Goal: Task Accomplishment & Management: Complete application form

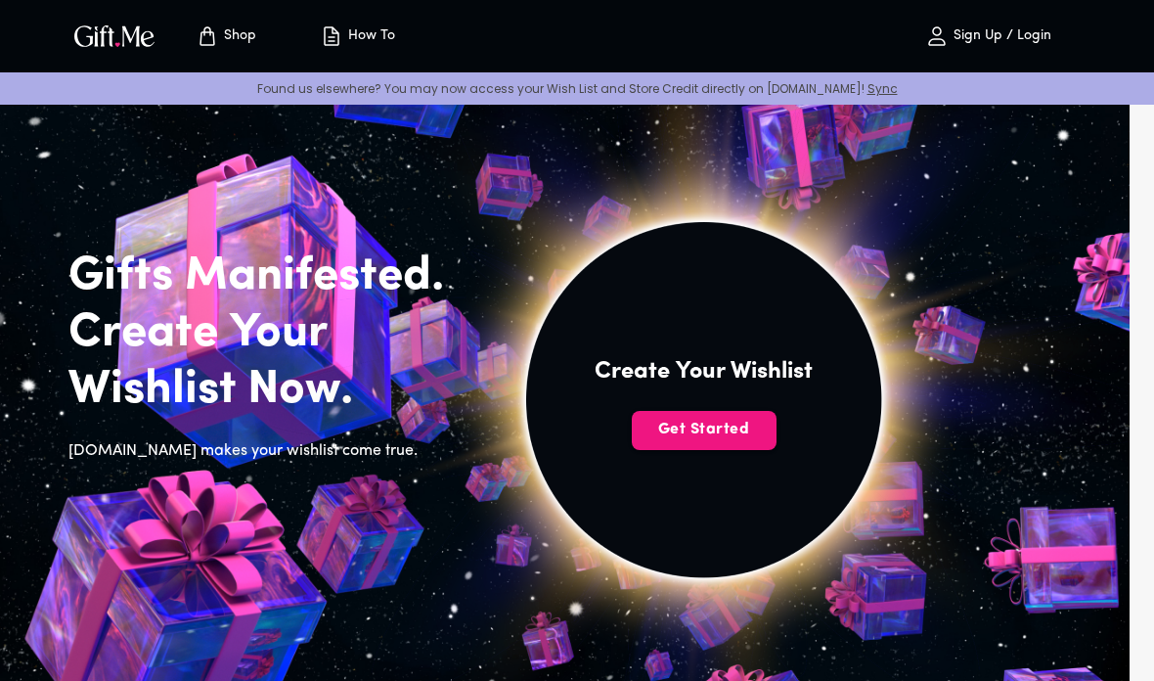
click at [726, 451] on img at bounding box center [703, 399] width 879 height 879
click at [738, 431] on span "Get Started" at bounding box center [704, 430] width 145 height 22
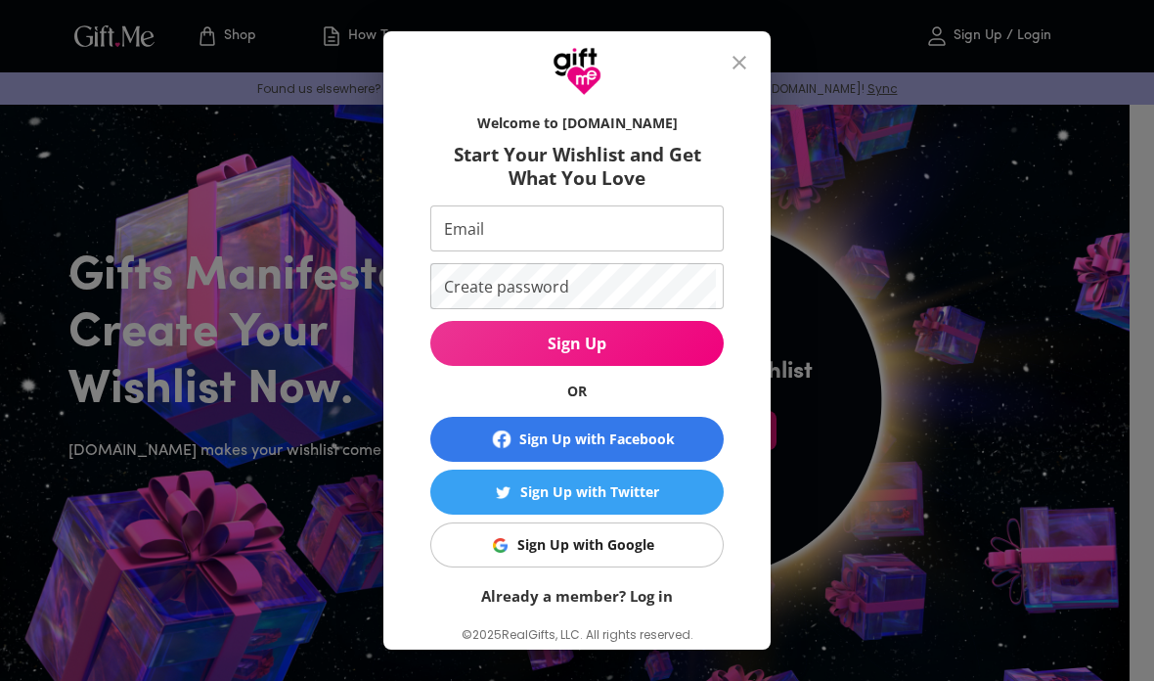
click at [695, 224] on input "Email" at bounding box center [573, 228] width 286 height 46
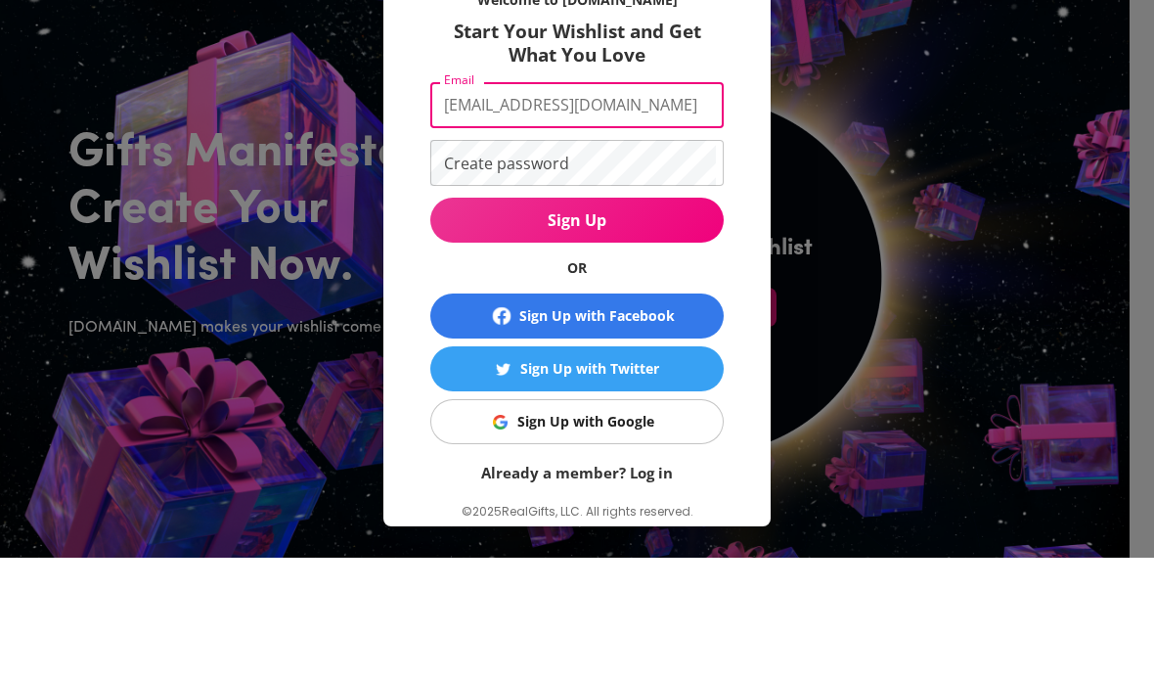
type input "Valerichi17@gmail.com"
click at [942, 129] on div "Welcome to Gift.me Start Your Wishlist and Get What You Love Email Valerichi17@…" at bounding box center [577, 340] width 1154 height 681
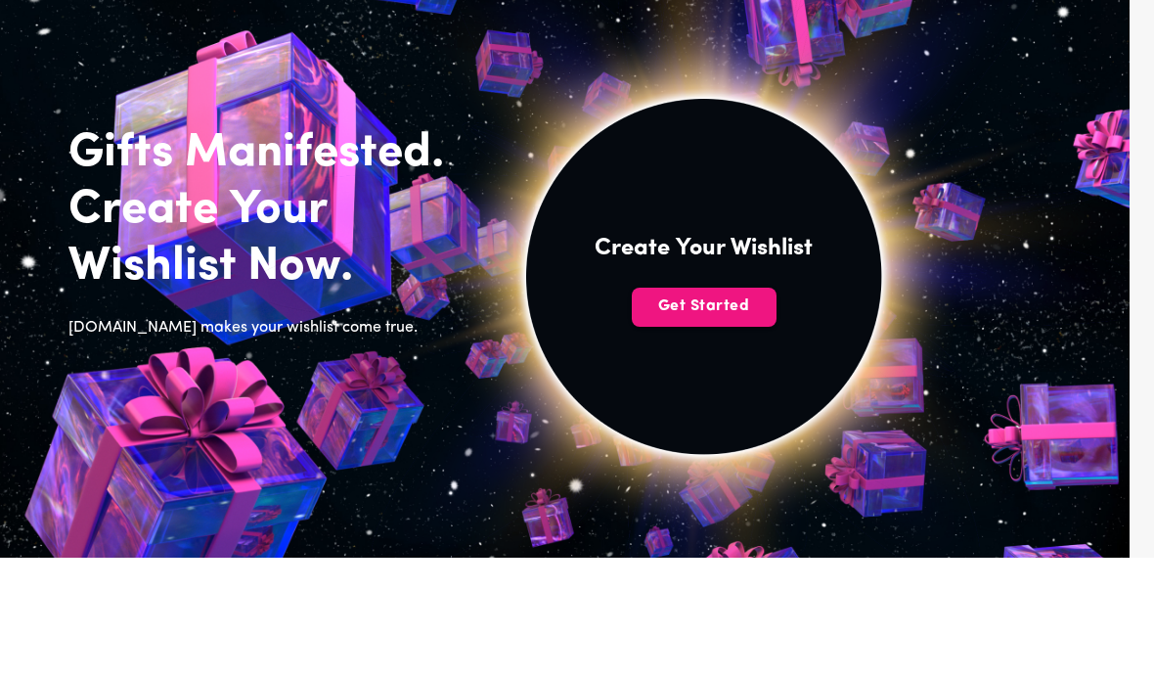
scroll to position [123, 0]
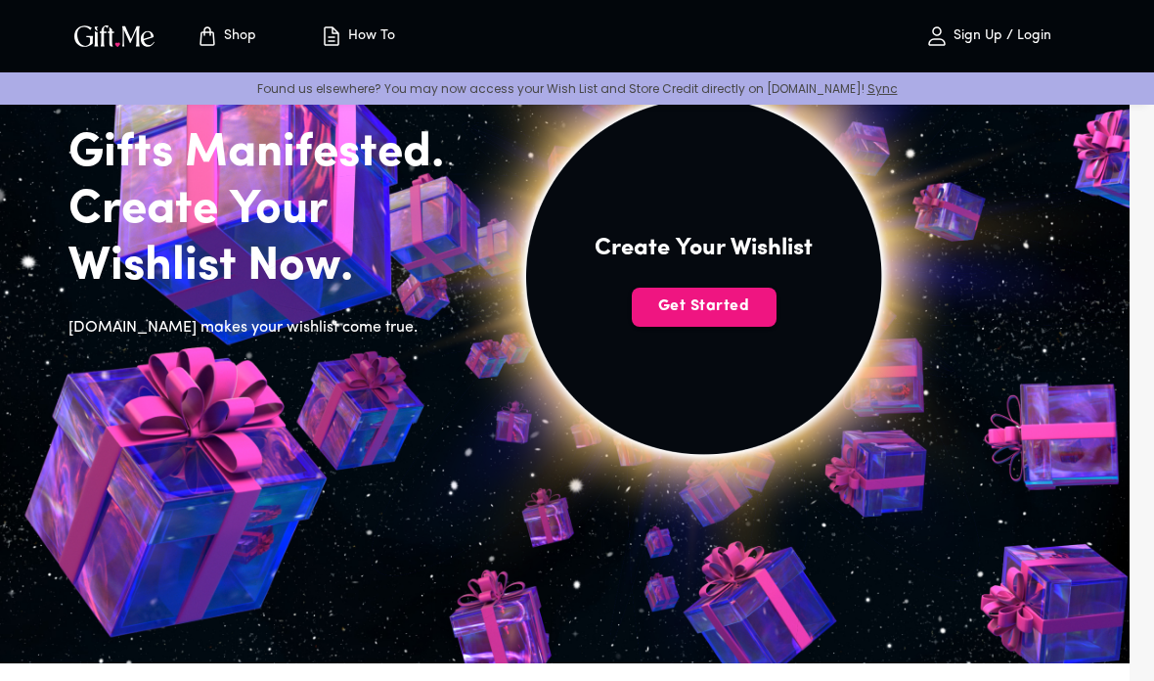
click at [748, 311] on span "Get Started" at bounding box center [704, 306] width 145 height 22
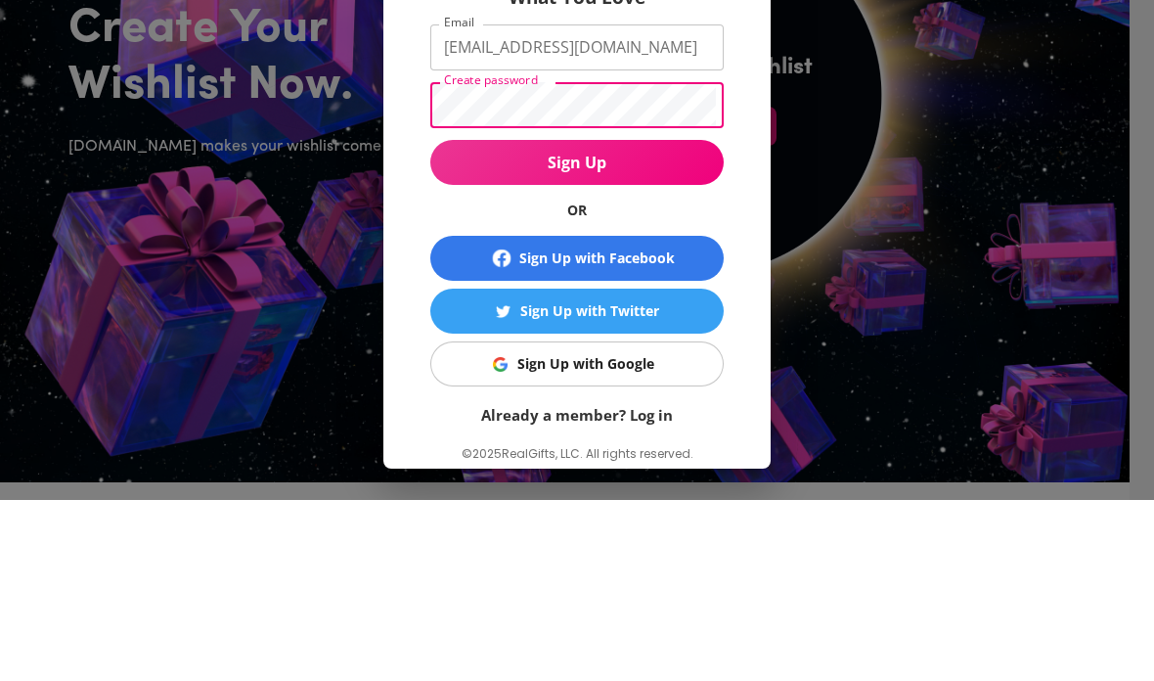
click at [669, 321] on button "Sign Up" at bounding box center [576, 343] width 293 height 45
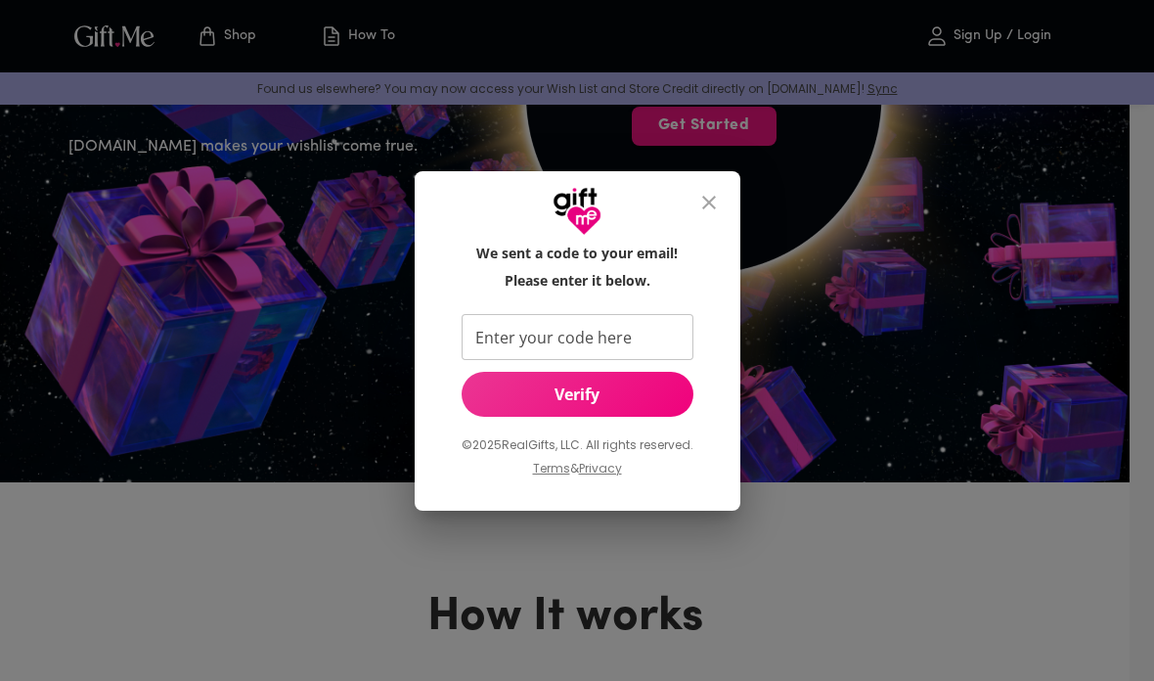
click at [487, 328] on input "Enter your code here" at bounding box center [574, 337] width 224 height 46
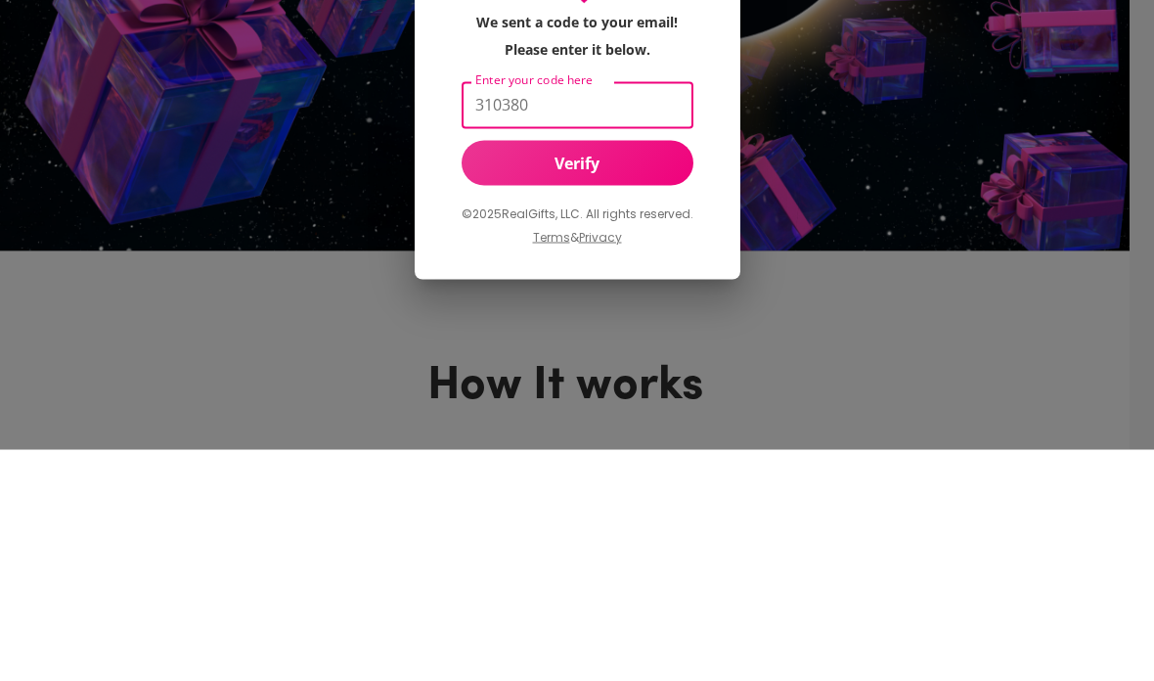
type input "310380"
click at [649, 372] on button "Verify" at bounding box center [578, 394] width 232 height 45
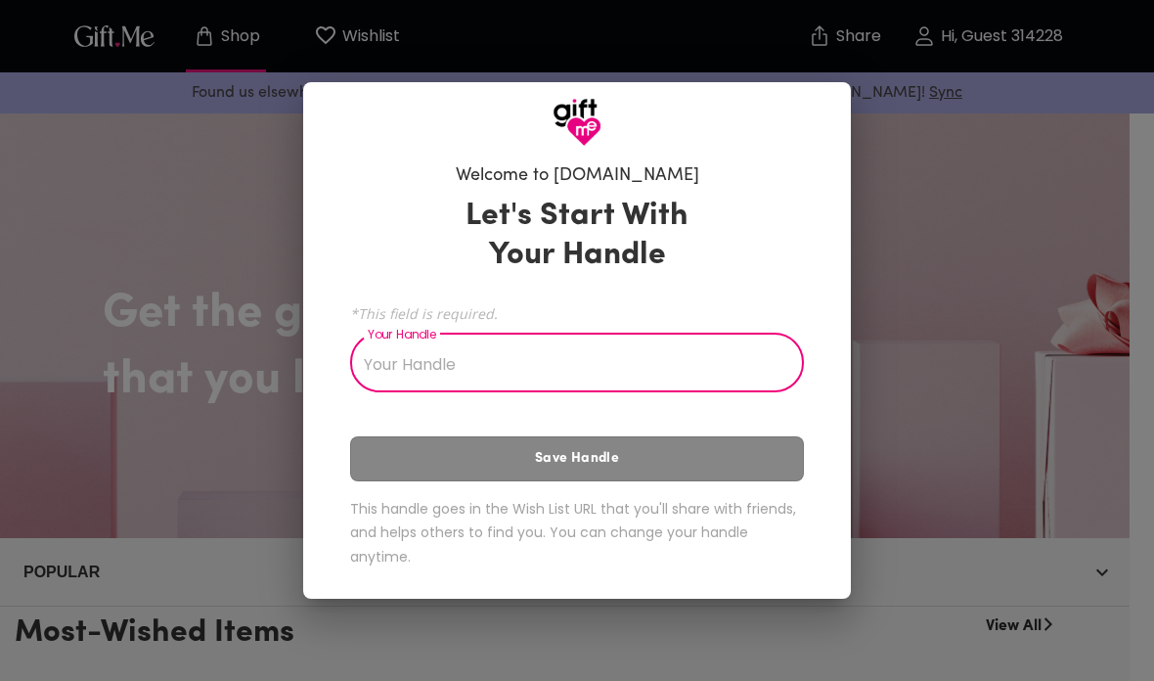
click at [658, 378] on input "Your Handle" at bounding box center [566, 364] width 432 height 55
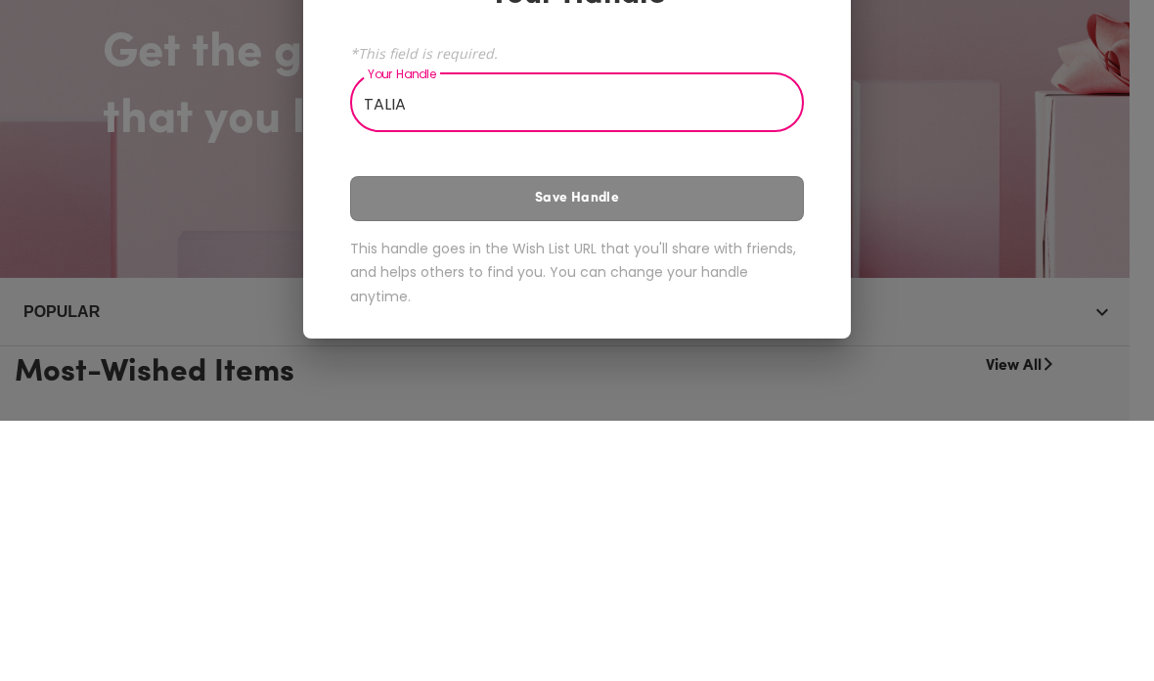
click at [992, 120] on div "Welcome to [DOMAIN_NAME] Let's Start With Your Handle *This field is required. …" at bounding box center [577, 340] width 1154 height 681
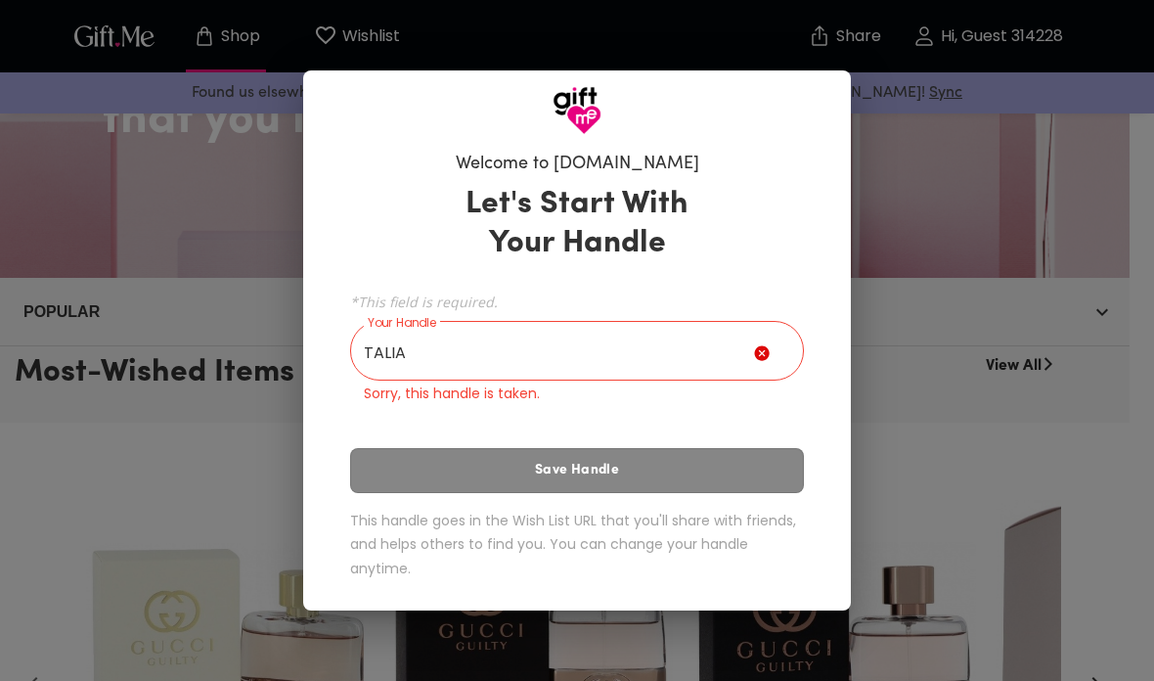
click at [727, 356] on input "TALIA" at bounding box center [552, 353] width 404 height 55
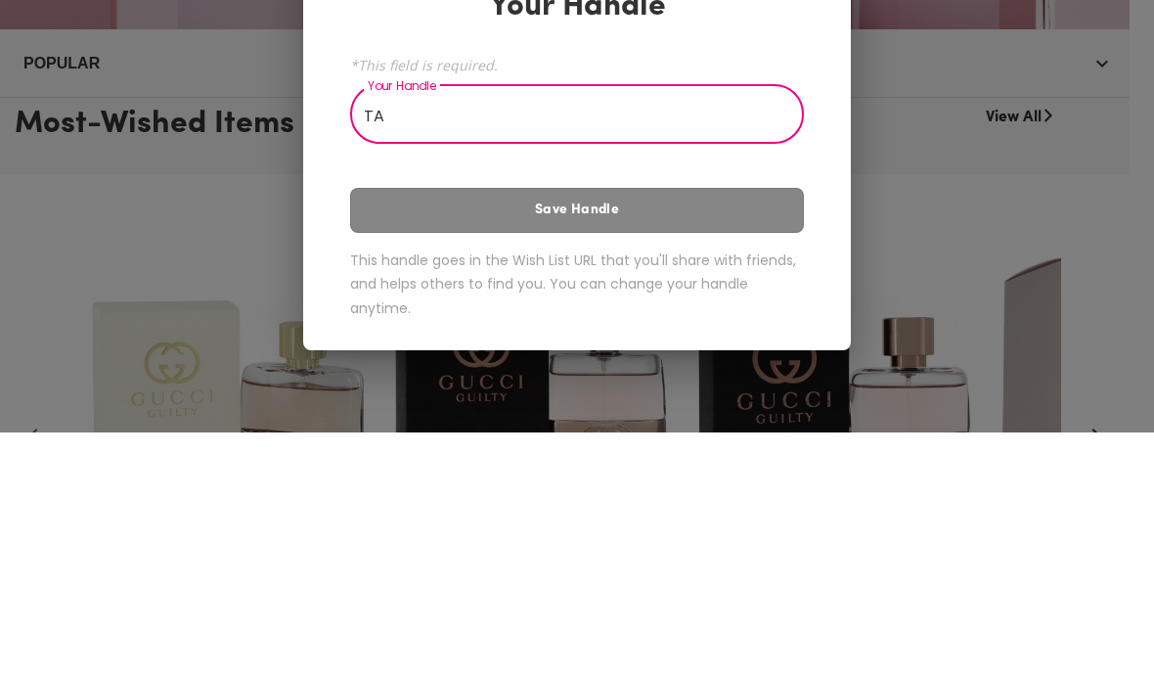
type input "T"
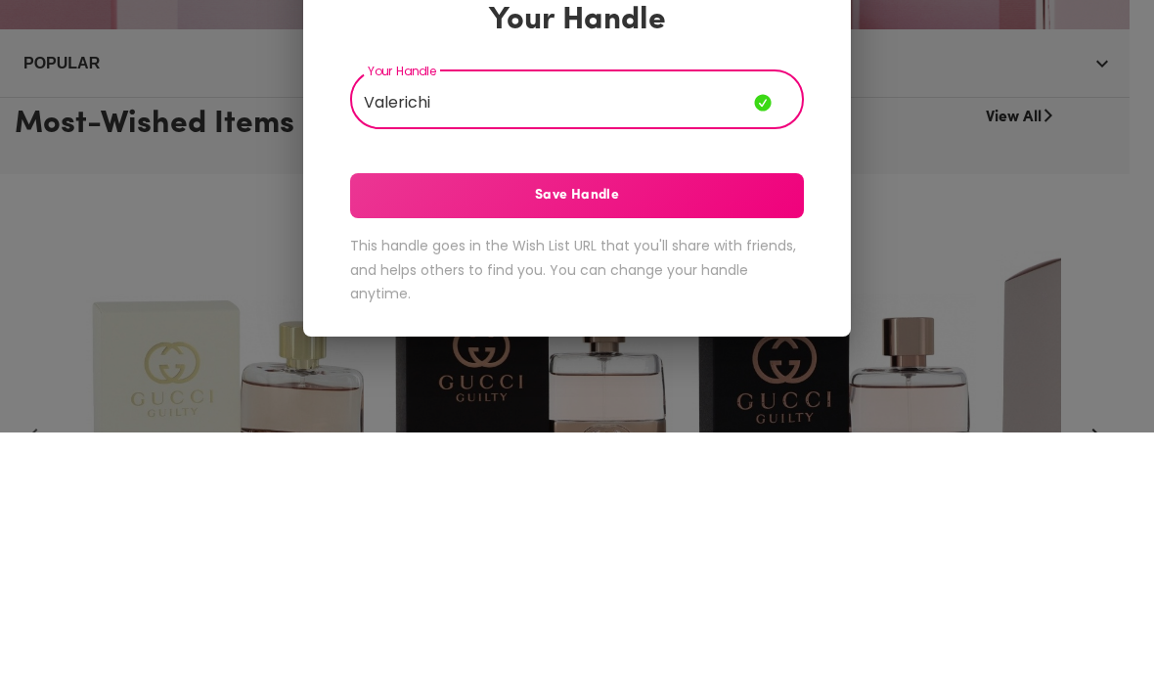
type input "Valerichi"
click at [756, 433] on span "Save Handle" at bounding box center [577, 444] width 454 height 22
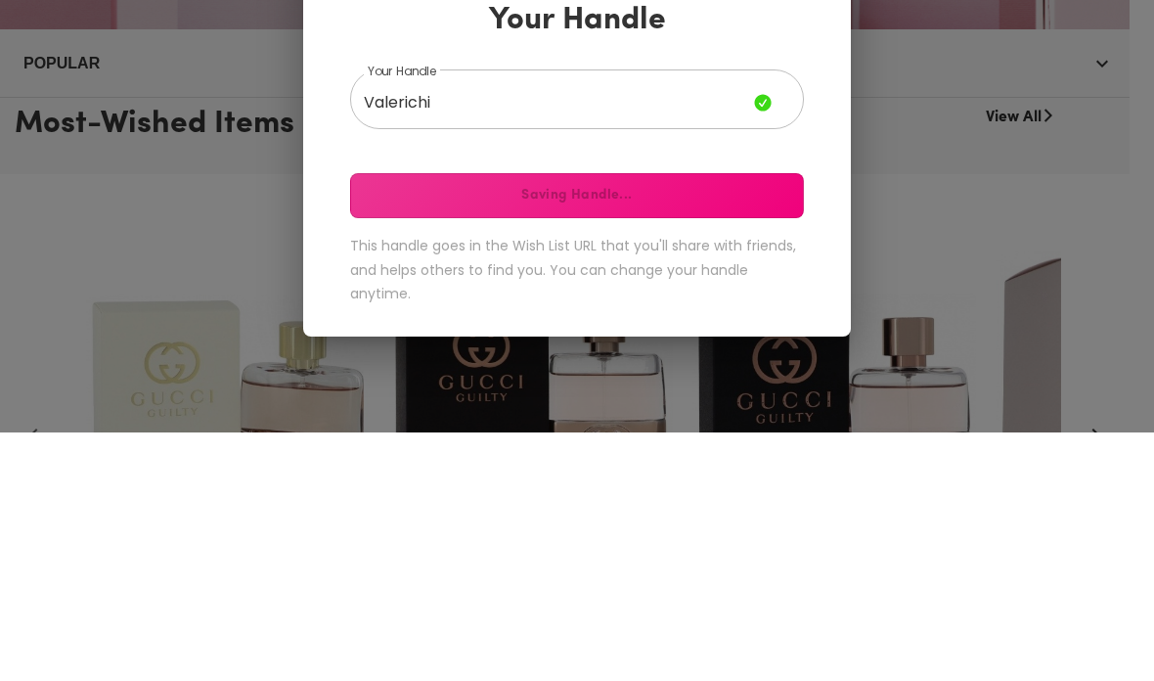
scroll to position [509, 0]
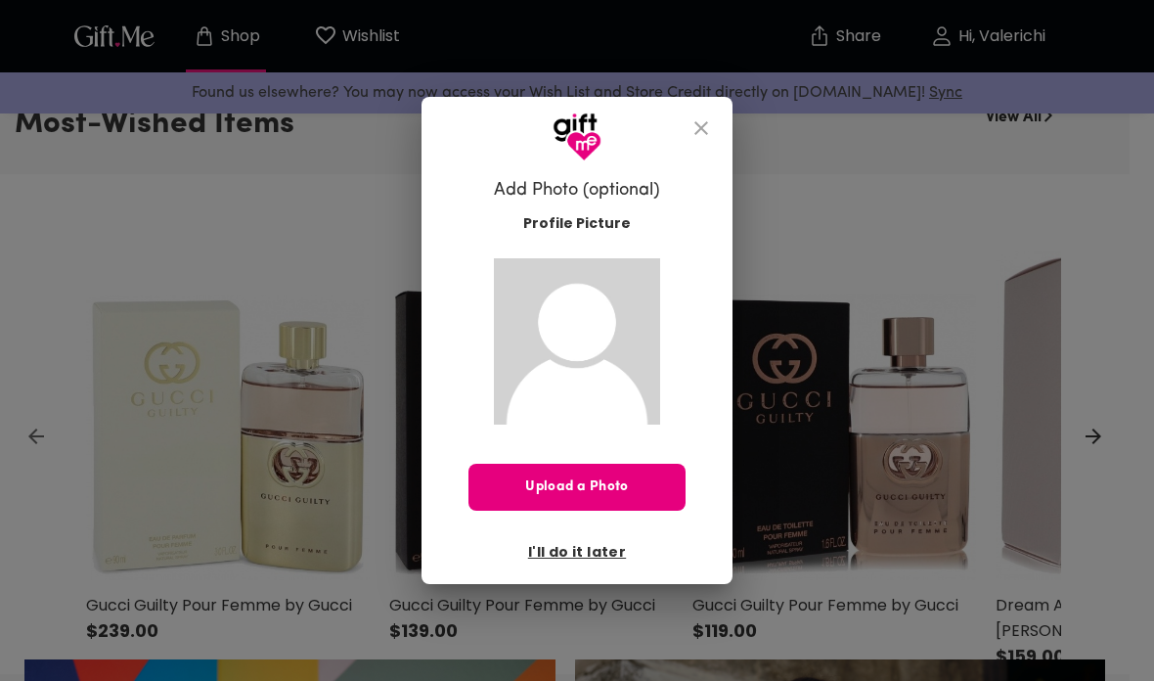
click at [701, 131] on icon "close" at bounding box center [701, 127] width 23 height 23
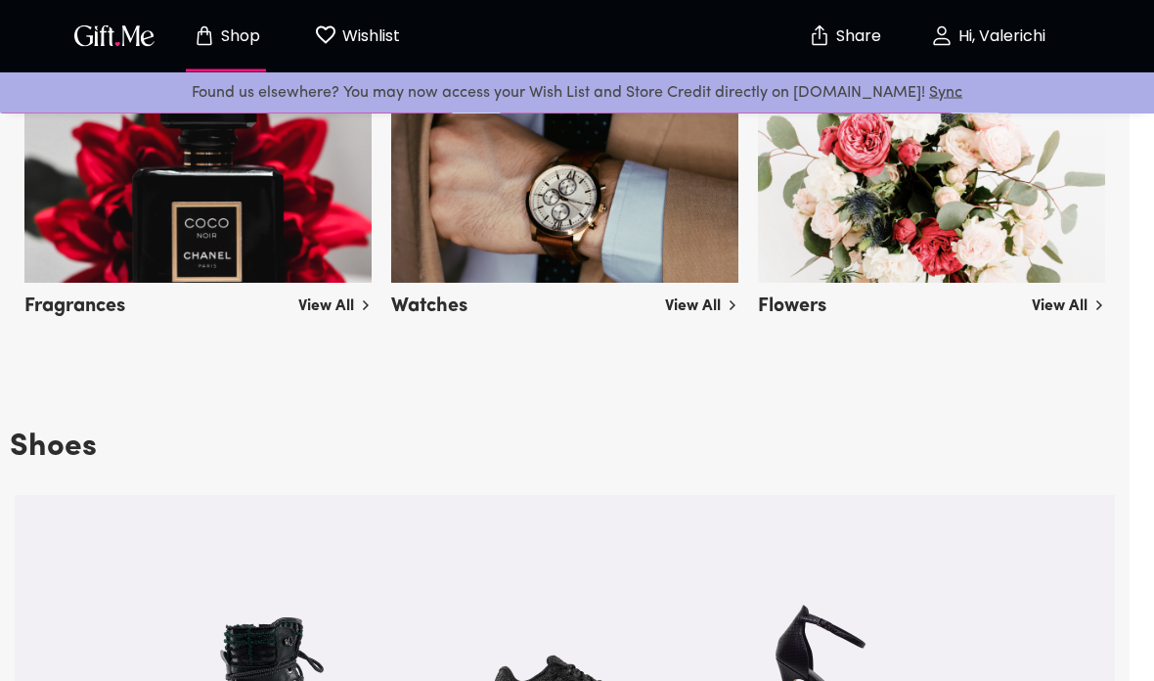
scroll to position [1822, 0]
